Goal: Task Accomplishment & Management: Manage account settings

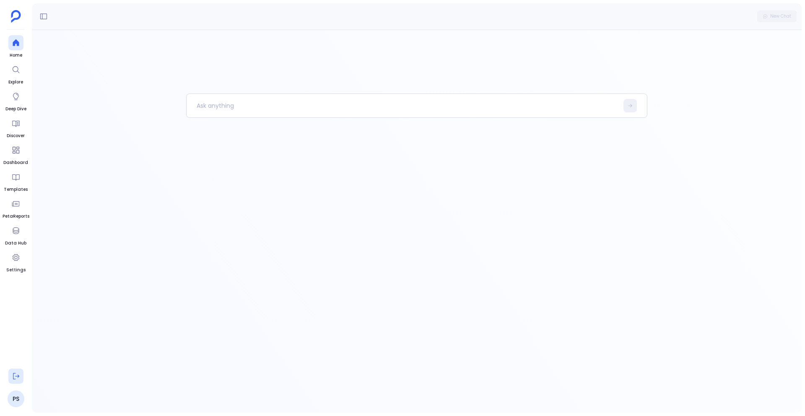
click at [14, 372] on icon at bounding box center [16, 376] width 8 height 8
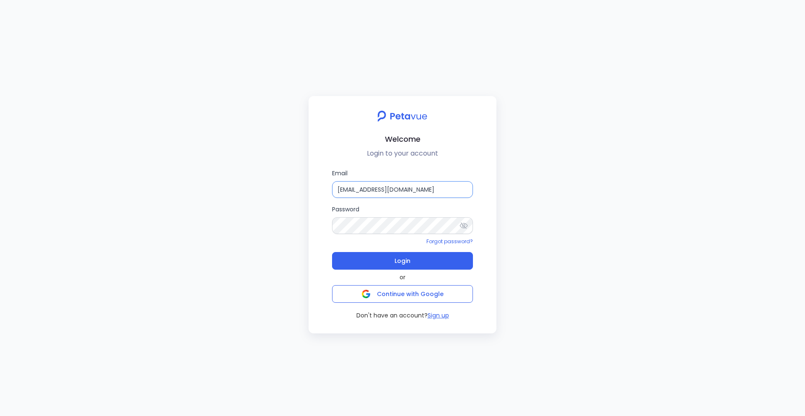
click at [367, 190] on input "[EMAIL_ADDRESS][DOMAIN_NAME]" at bounding box center [402, 189] width 141 height 17
paste input "+[GEOGRAPHIC_DATA]"
type input "[EMAIL_ADDRESS][DOMAIN_NAME]"
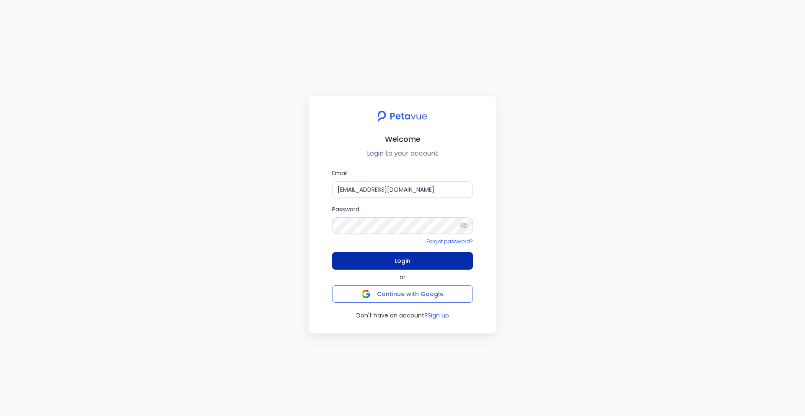
click at [361, 260] on button "Login" at bounding box center [402, 261] width 141 height 18
